Goal: Book appointment/travel/reservation

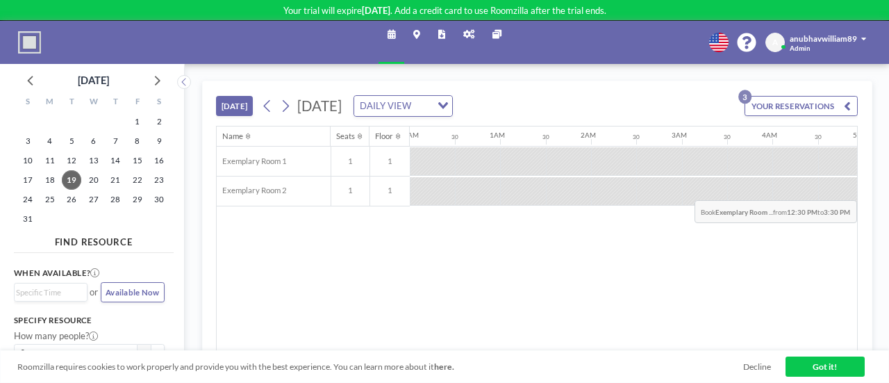
scroll to position [0, 1731]
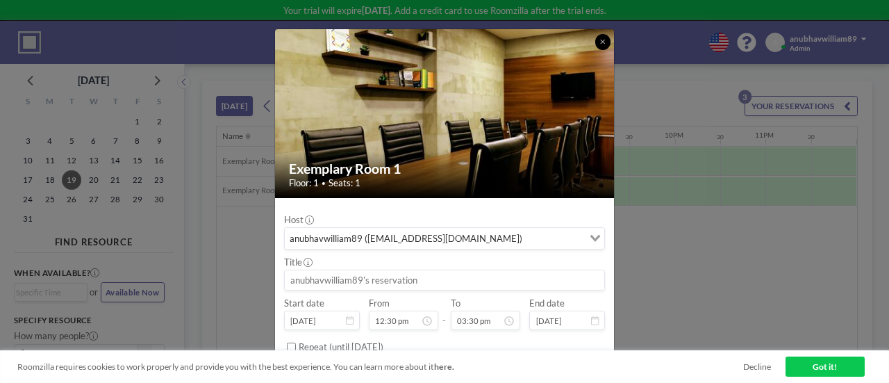
click at [595, 42] on button at bounding box center [603, 42] width 16 height 16
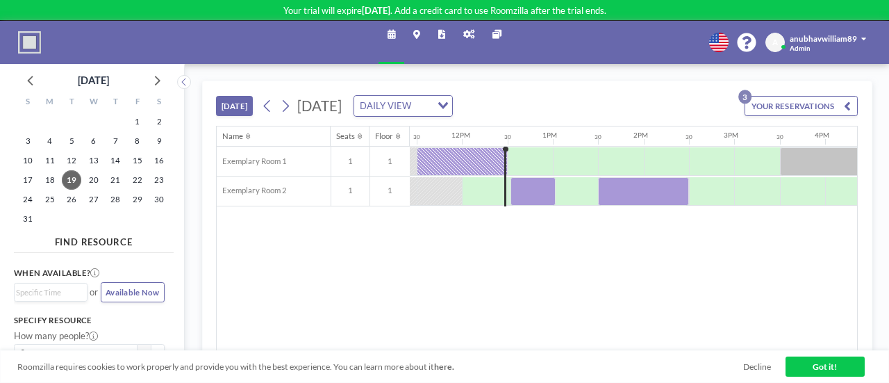
scroll to position [0, 982]
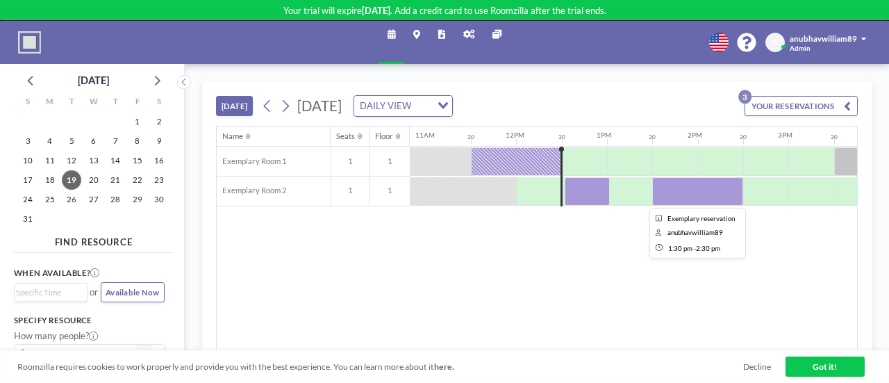
click at [690, 187] on div at bounding box center [697, 191] width 91 height 28
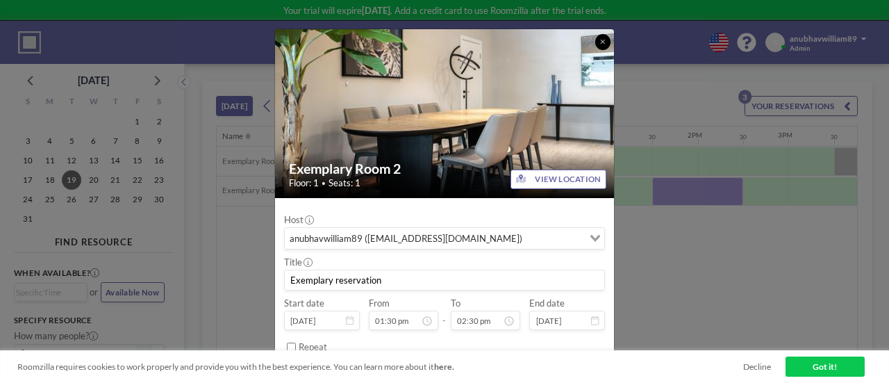
click at [603, 38] on button at bounding box center [603, 42] width 16 height 16
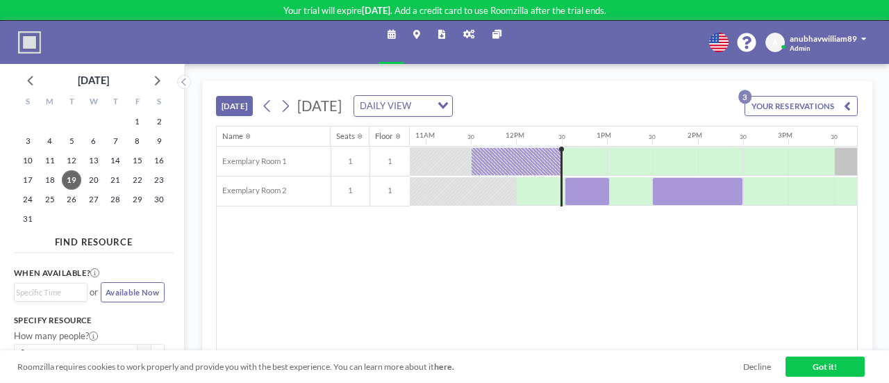
click at [458, 175] on div at bounding box center [448, 161] width 45 height 28
drag, startPoint x: 563, startPoint y: 190, endPoint x: 526, endPoint y: 190, distance: 36.8
click at [526, 190] on div at bounding box center [516, 191] width 2177 height 30
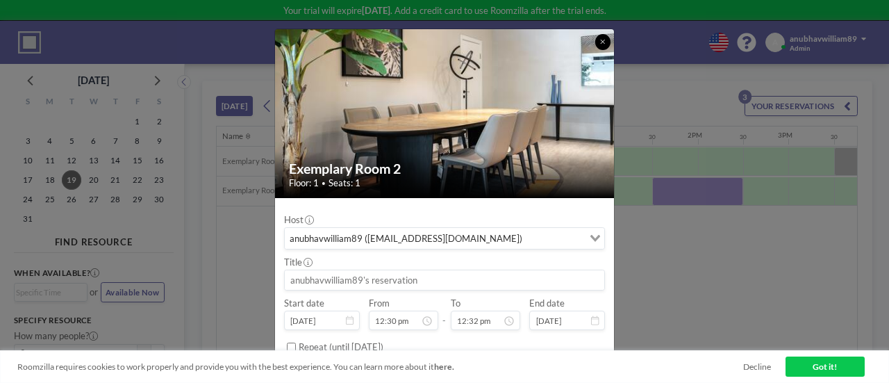
click at [599, 38] on button at bounding box center [603, 42] width 16 height 16
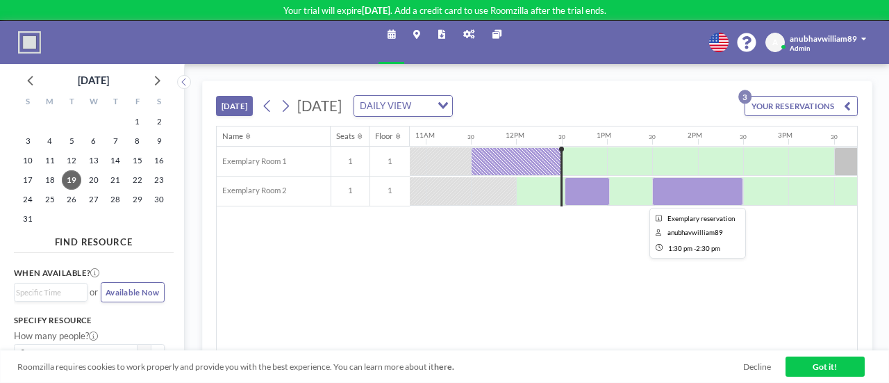
click at [697, 190] on div at bounding box center [697, 191] width 91 height 28
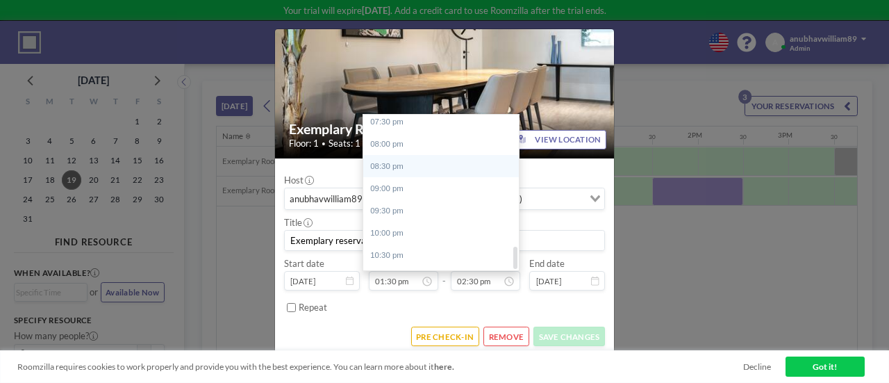
scroll to position [911, 0]
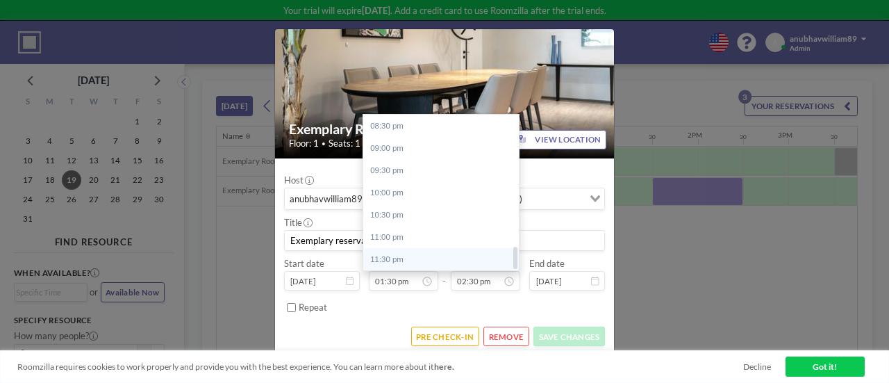
click at [410, 254] on div "11:30 pm" at bounding box center [444, 259] width 163 height 22
type input "11:30 pm"
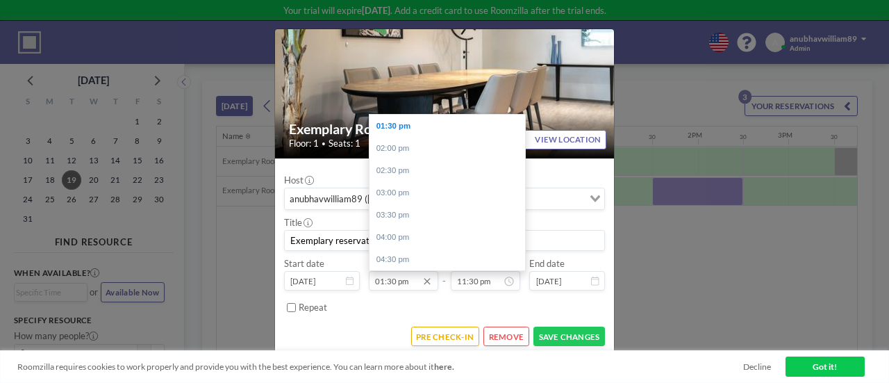
click at [405, 281] on input "01:30 pm" at bounding box center [403, 280] width 69 height 19
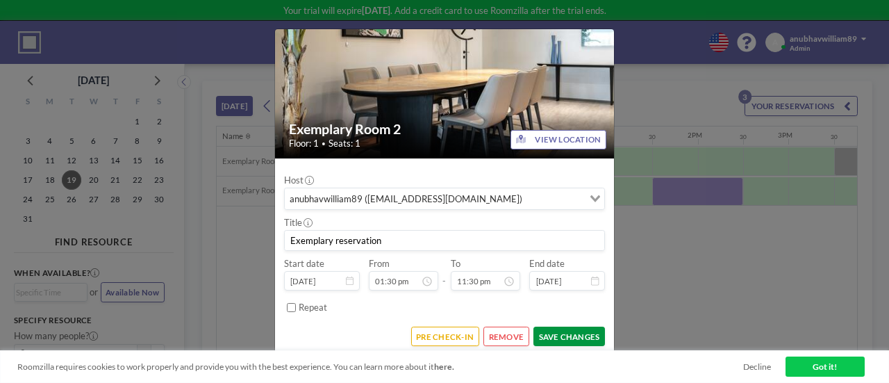
click at [541, 328] on button "SAVE CHANGES" at bounding box center [569, 335] width 72 height 19
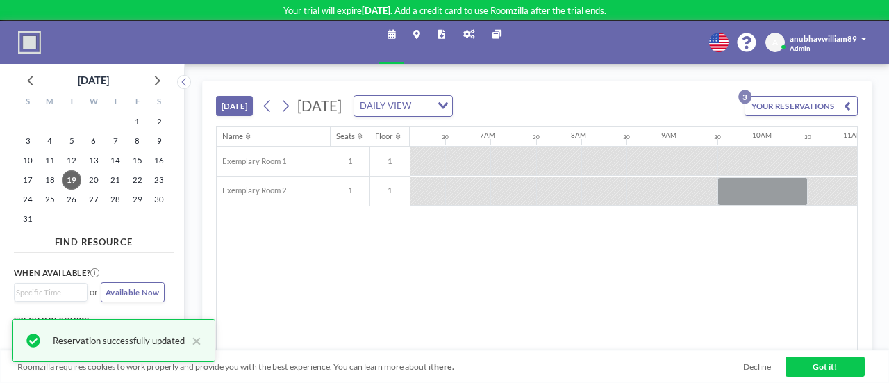
scroll to position [0, 526]
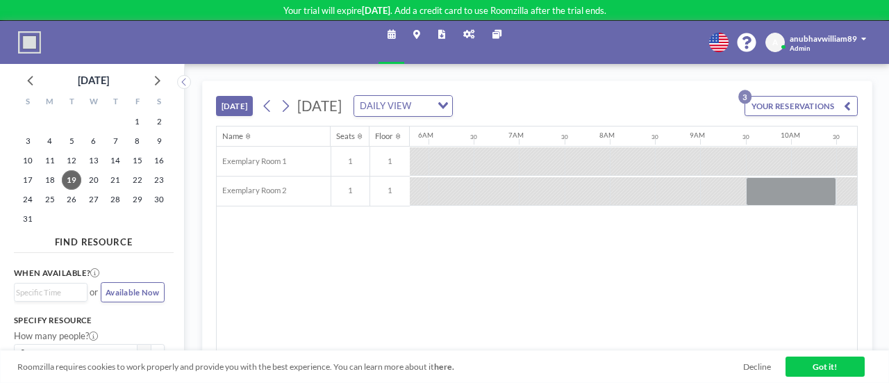
click at [119, 295] on span "Available Now" at bounding box center [132, 292] width 53 height 9
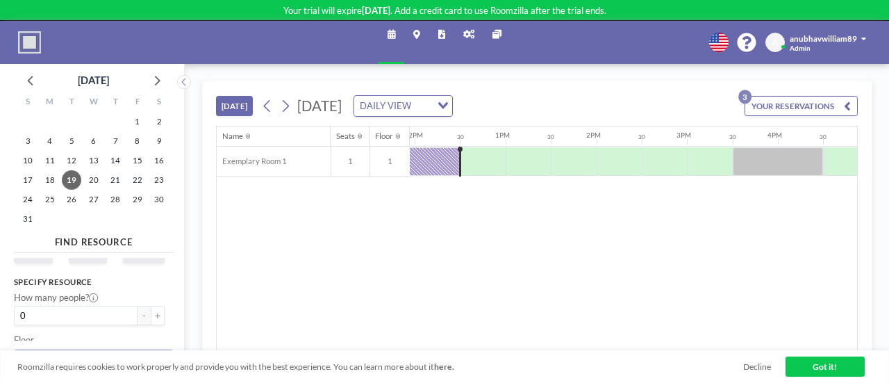
scroll to position [139, 0]
click at [824, 368] on link "Got it!" at bounding box center [824, 365] width 79 height 19
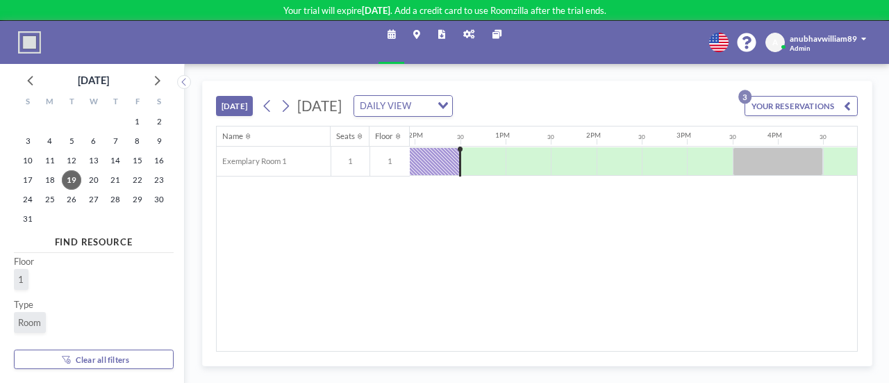
scroll to position [132, 0]
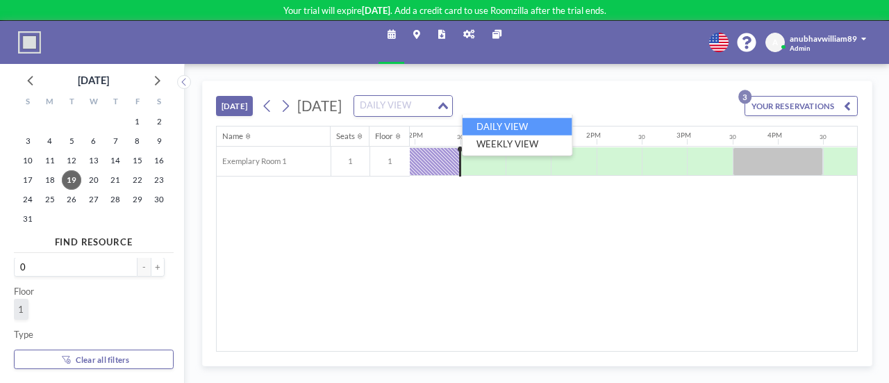
click at [452, 109] on div "DAILY VIEW Loading..." at bounding box center [403, 106] width 98 height 21
click at [542, 147] on li "WEEKLY VIEW" at bounding box center [518, 143] width 110 height 17
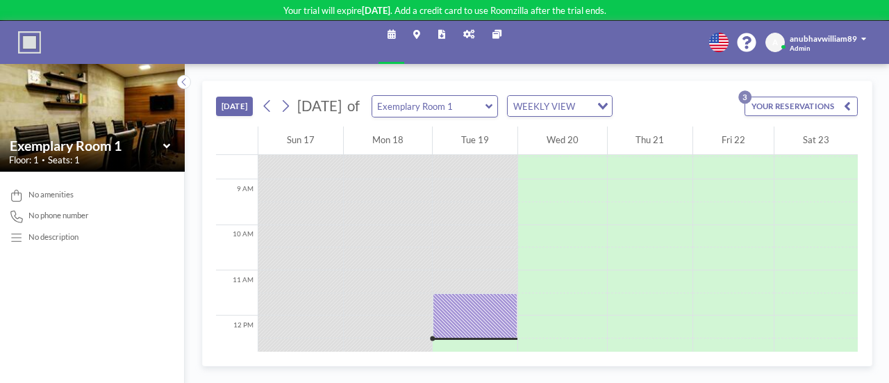
scroll to position [380, 0]
click at [842, 102] on button "YOUR RESERVATIONS 3" at bounding box center [800, 106] width 113 height 19
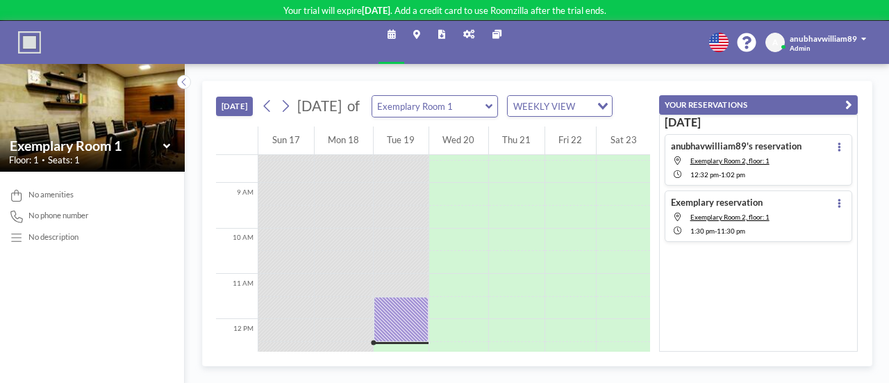
click at [419, 35] on icon at bounding box center [416, 34] width 7 height 9
